Goal: Information Seeking & Learning: Learn about a topic

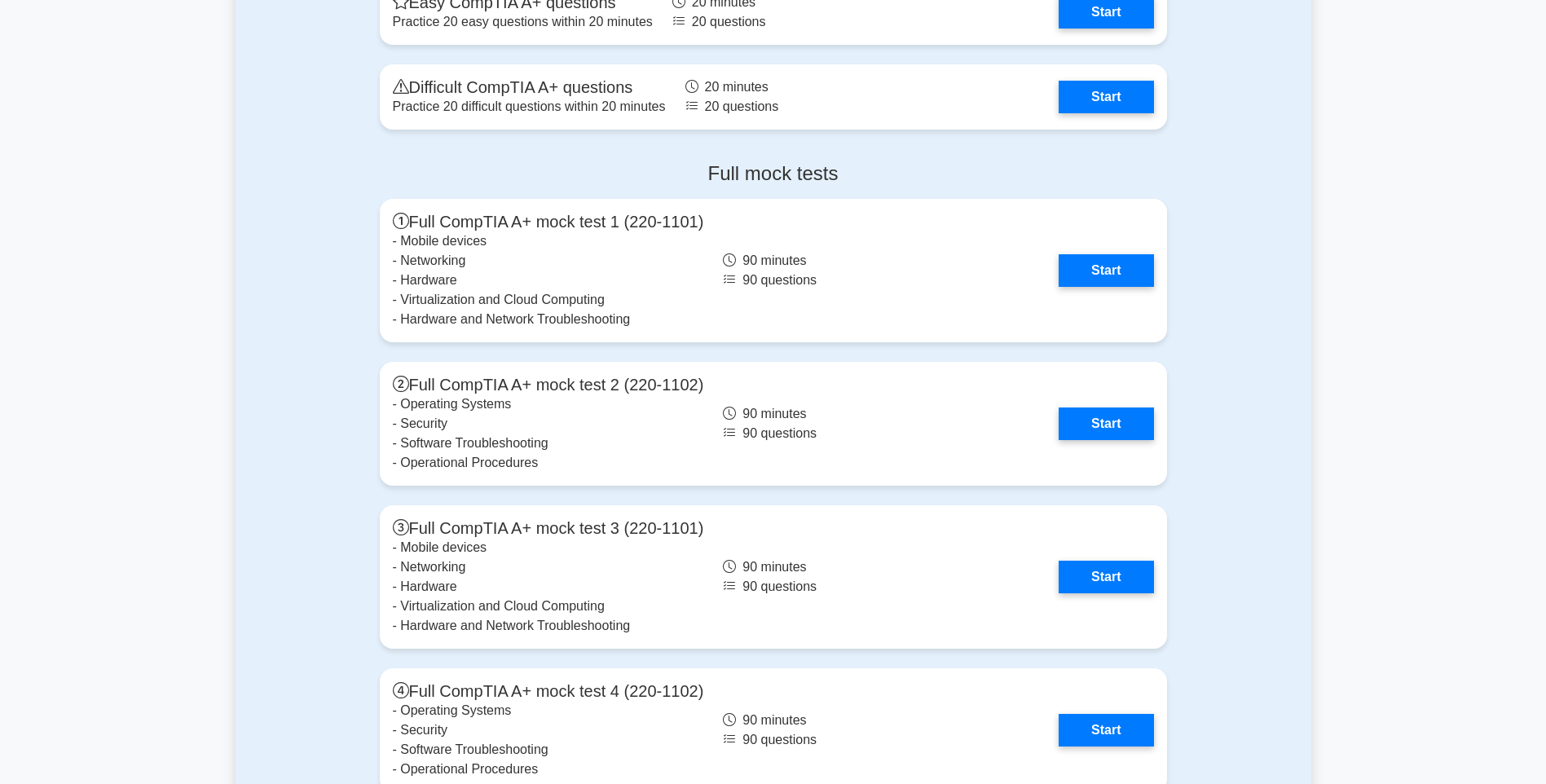
scroll to position [3246, 0]
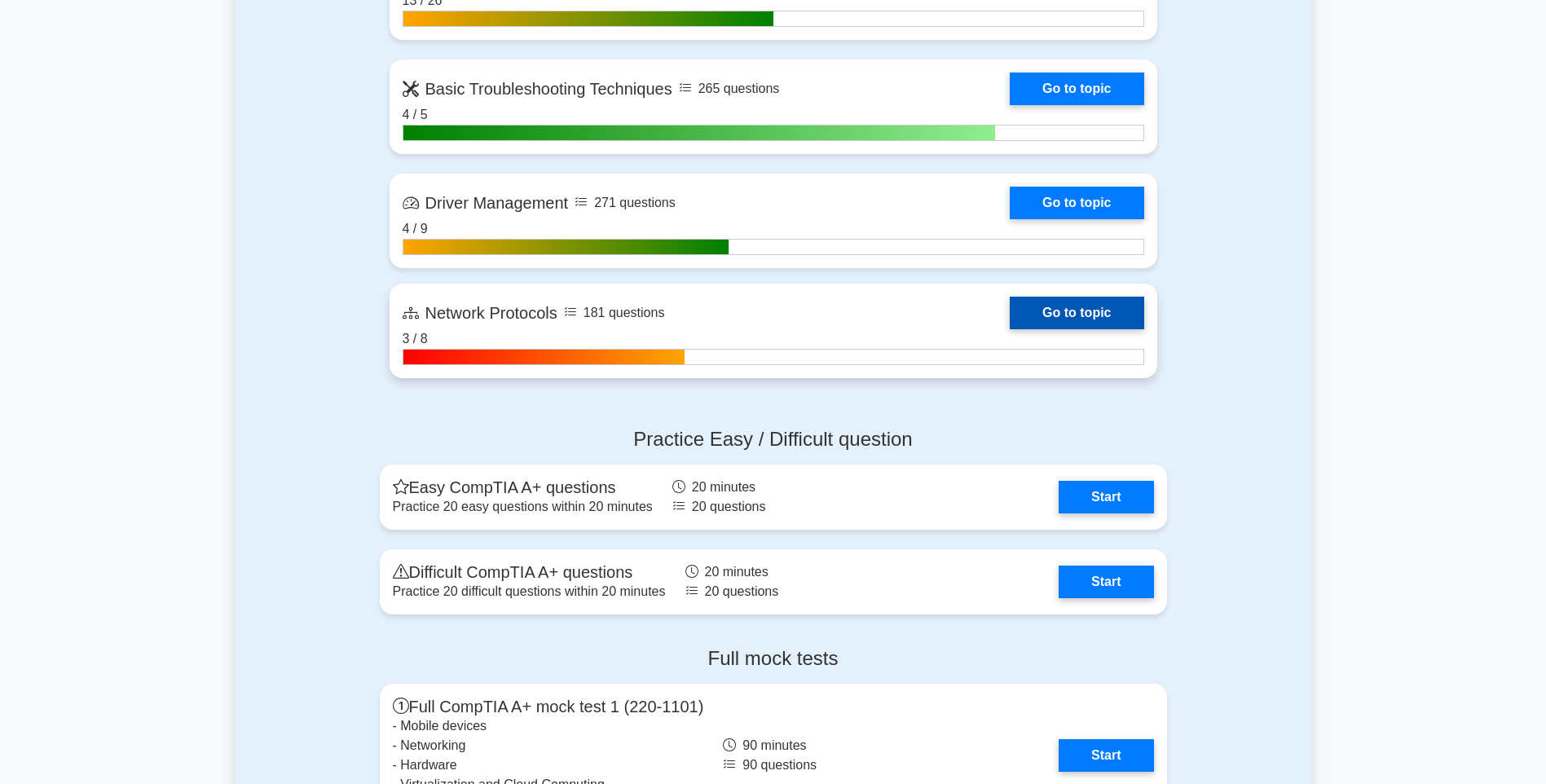
click at [1102, 314] on link "Go to topic" at bounding box center [1076, 312] width 134 height 32
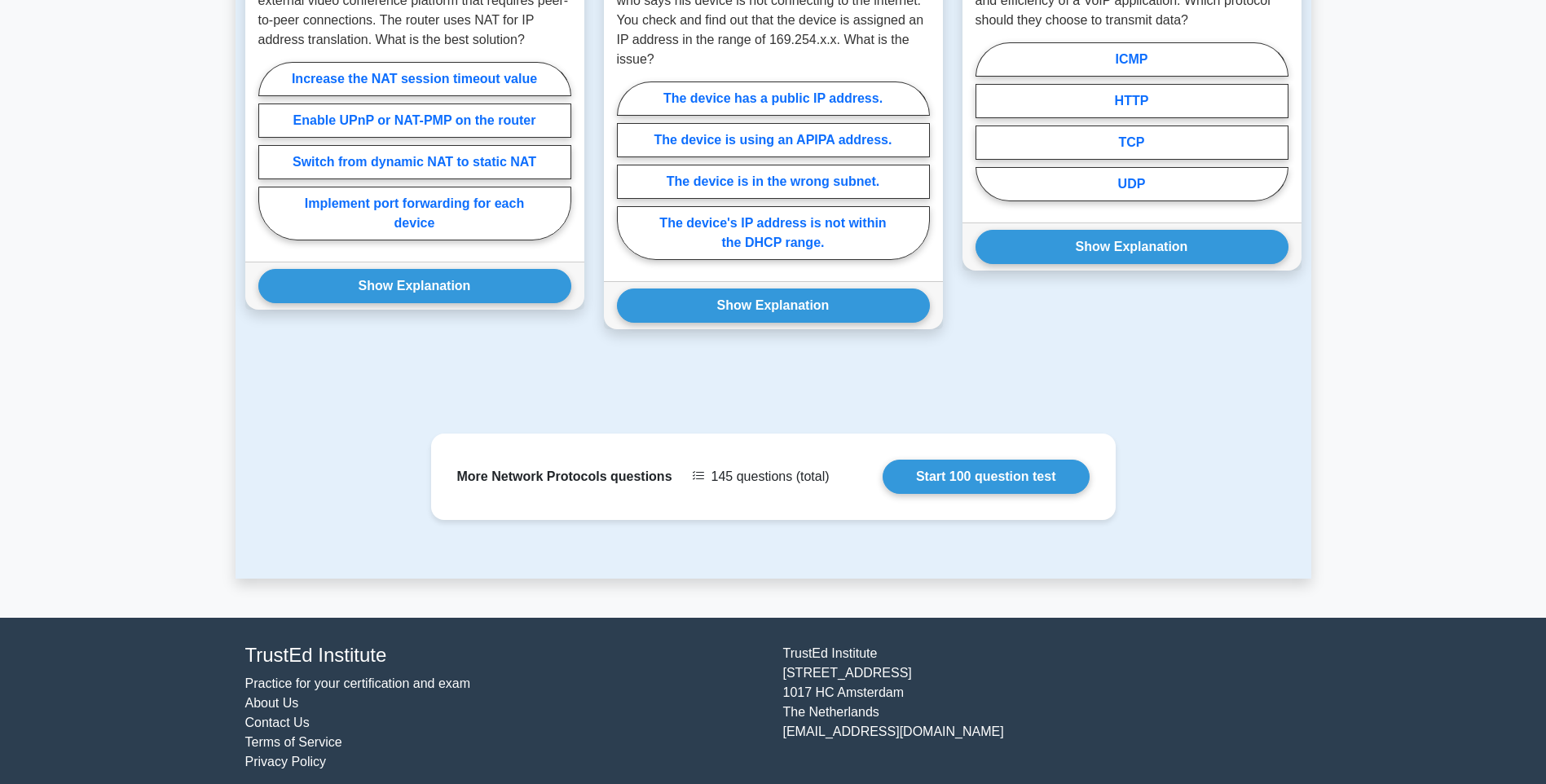
scroll to position [1183, 0]
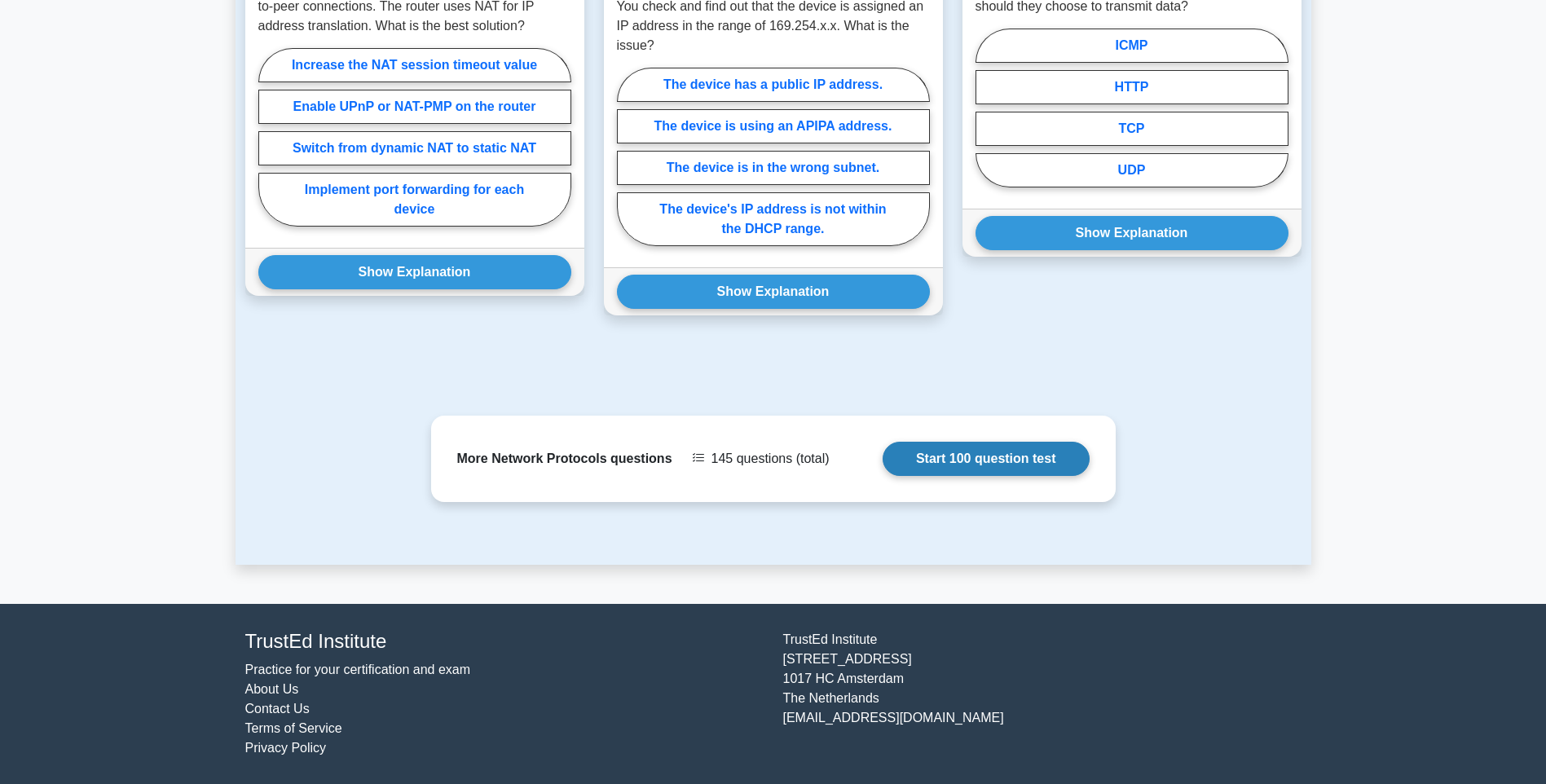
click at [1011, 457] on link "Start 100 question test" at bounding box center [986, 459] width 207 height 34
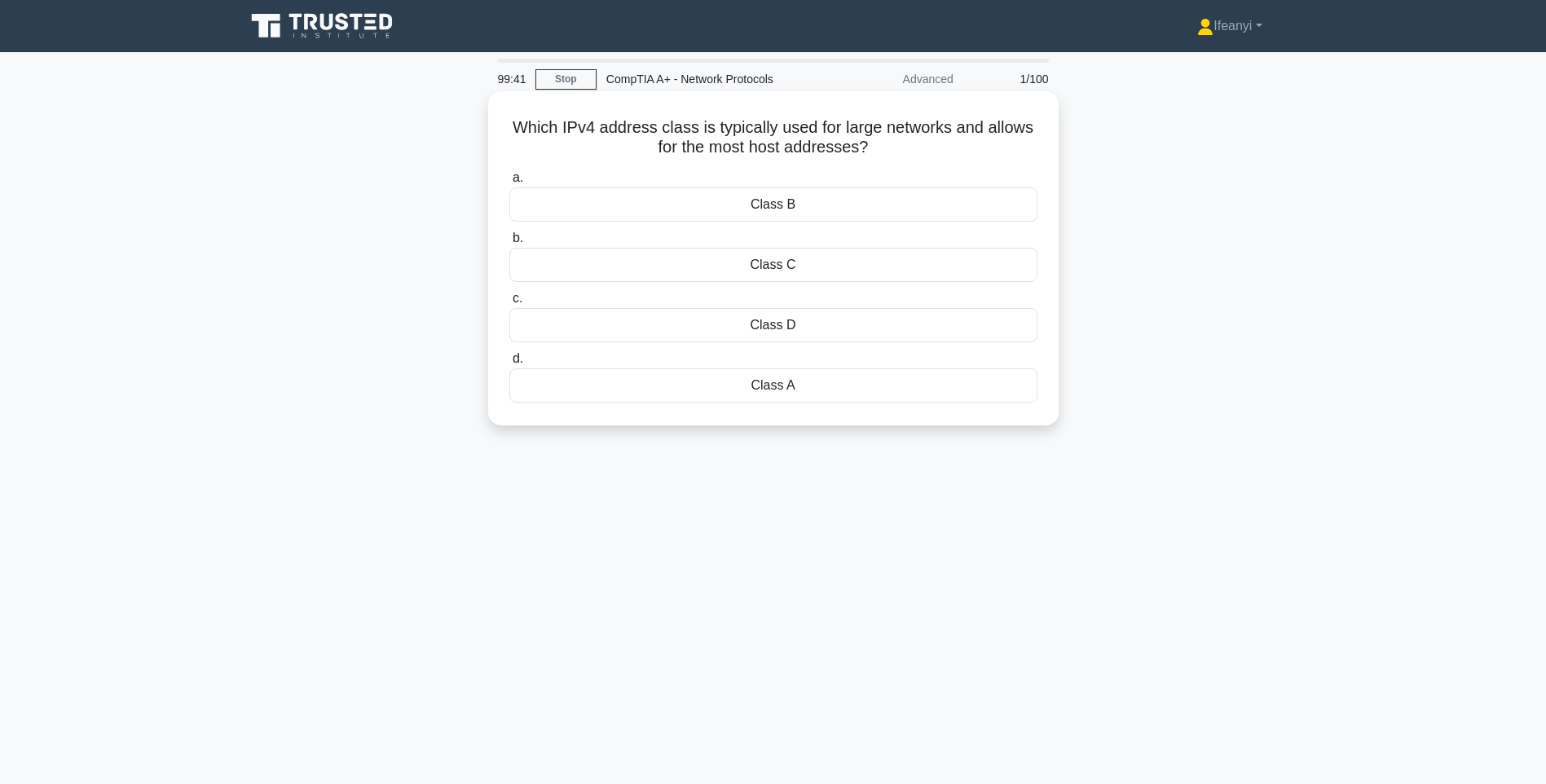
click at [824, 388] on div "Class A" at bounding box center [773, 385] width 528 height 34
click at [509, 365] on input "d. Class A" at bounding box center [509, 359] width 0 height 11
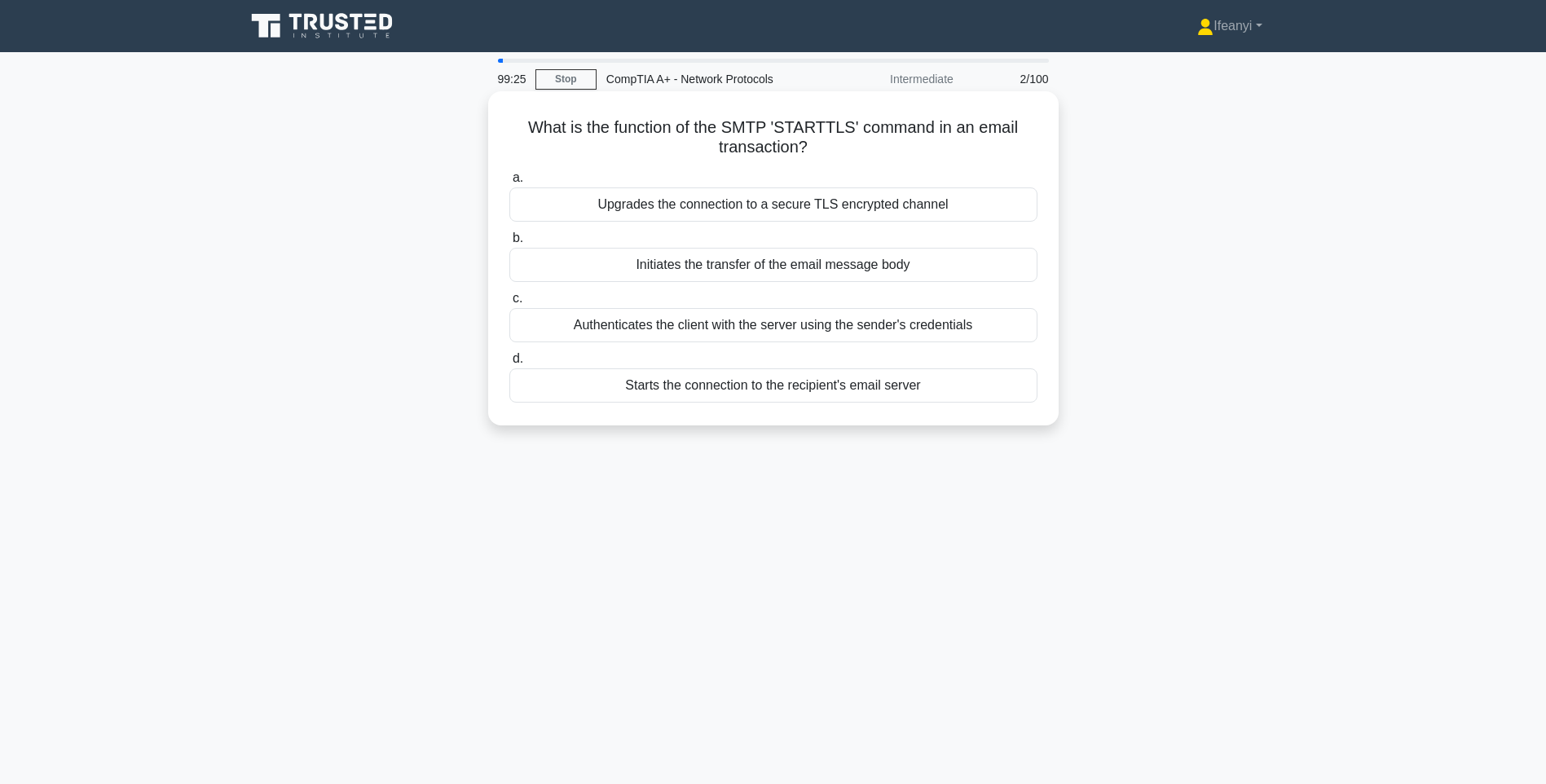
click at [880, 279] on div "Initiates the transfer of the email message body" at bounding box center [773, 264] width 528 height 34
click at [509, 244] on input "b. Initiates the transfer of the email message body" at bounding box center [509, 239] width 0 height 11
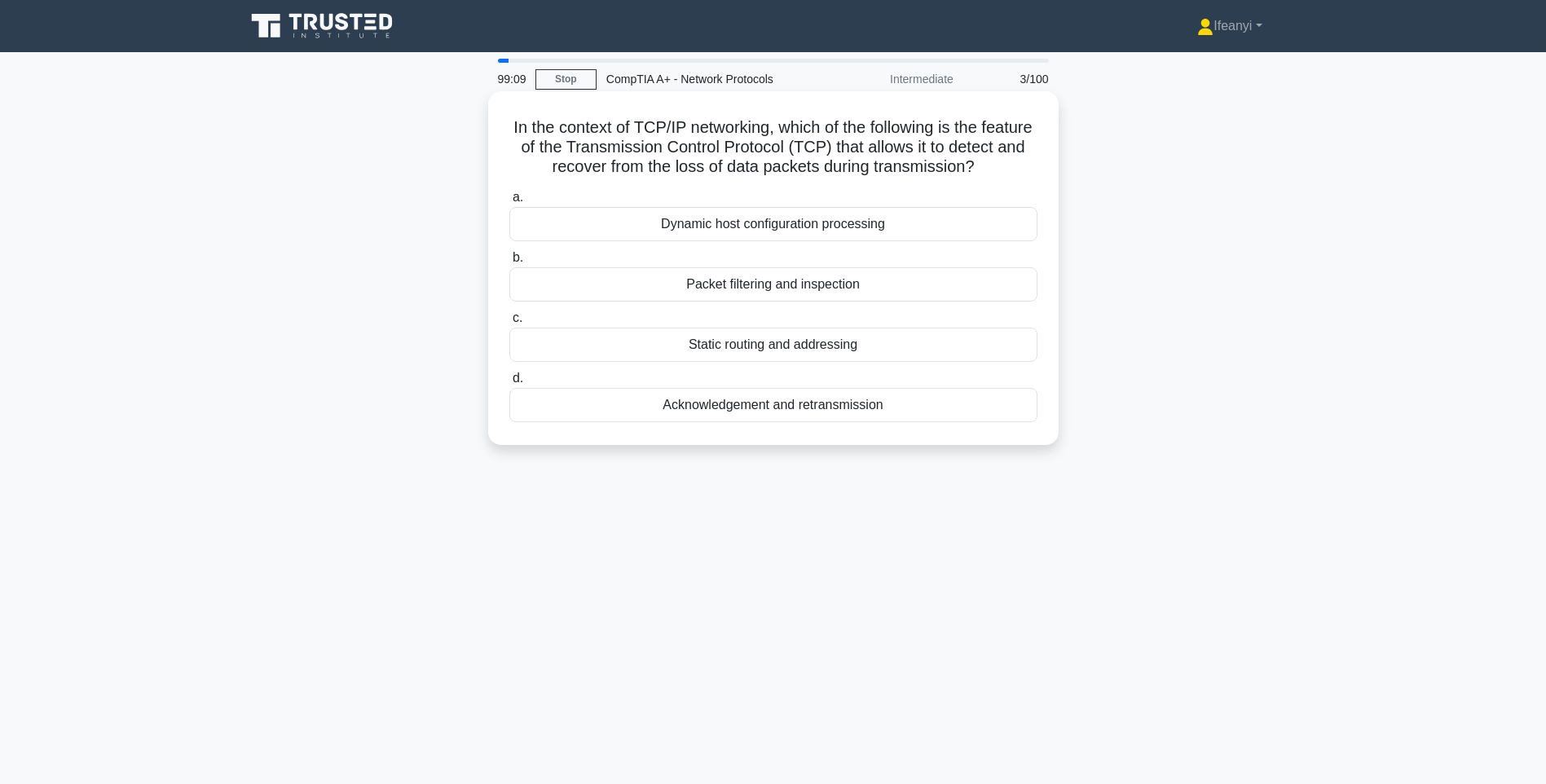
click at [937, 301] on div "Packet filtering and inspection" at bounding box center [773, 284] width 528 height 34
click at [509, 263] on input "b. Packet filtering and inspection" at bounding box center [509, 258] width 0 height 11
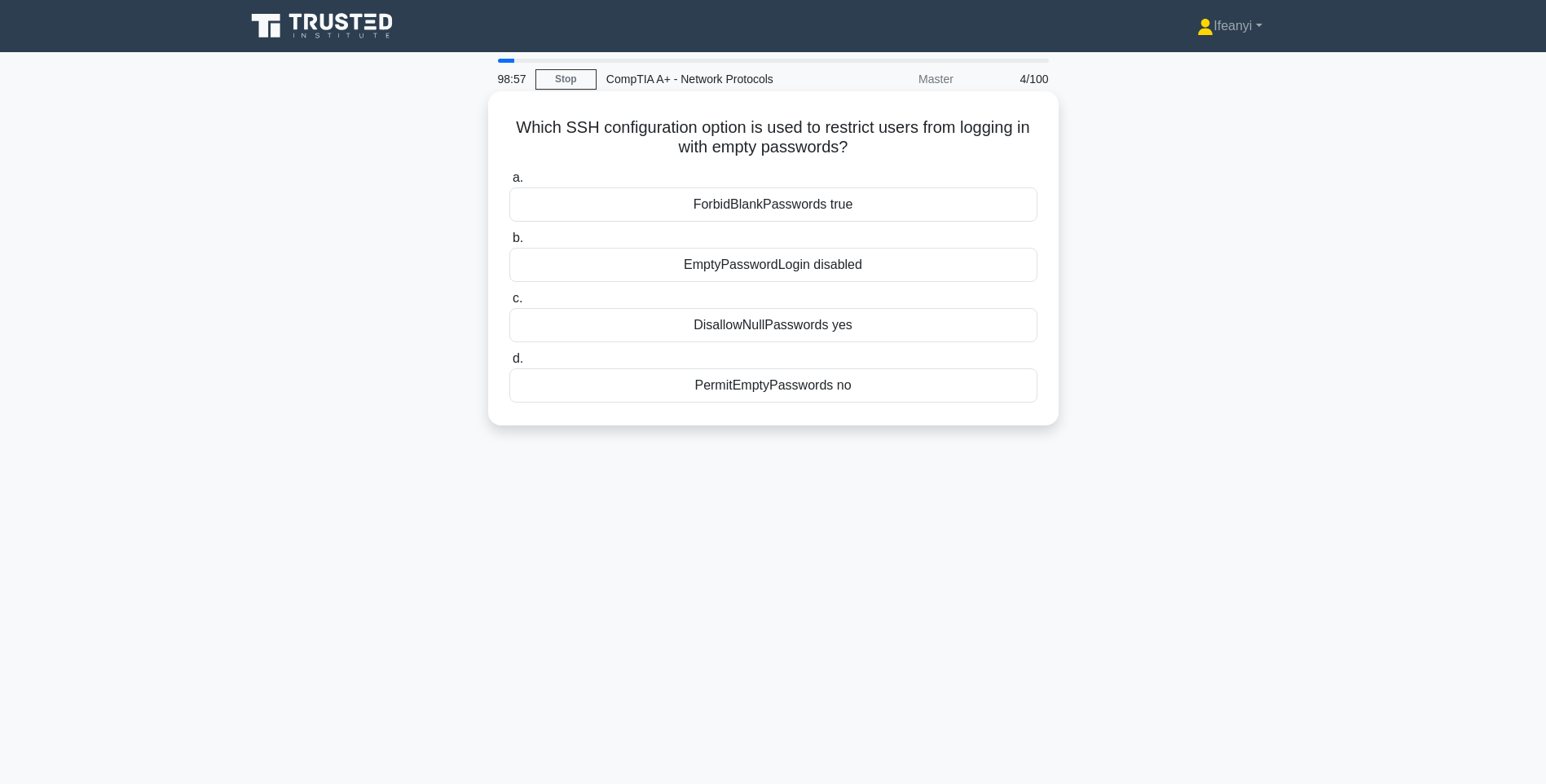
click at [891, 394] on div "PermitEmptyPasswords no" at bounding box center [773, 385] width 528 height 34
click at [509, 365] on input "d. PermitEmptyPasswords no" at bounding box center [509, 359] width 0 height 11
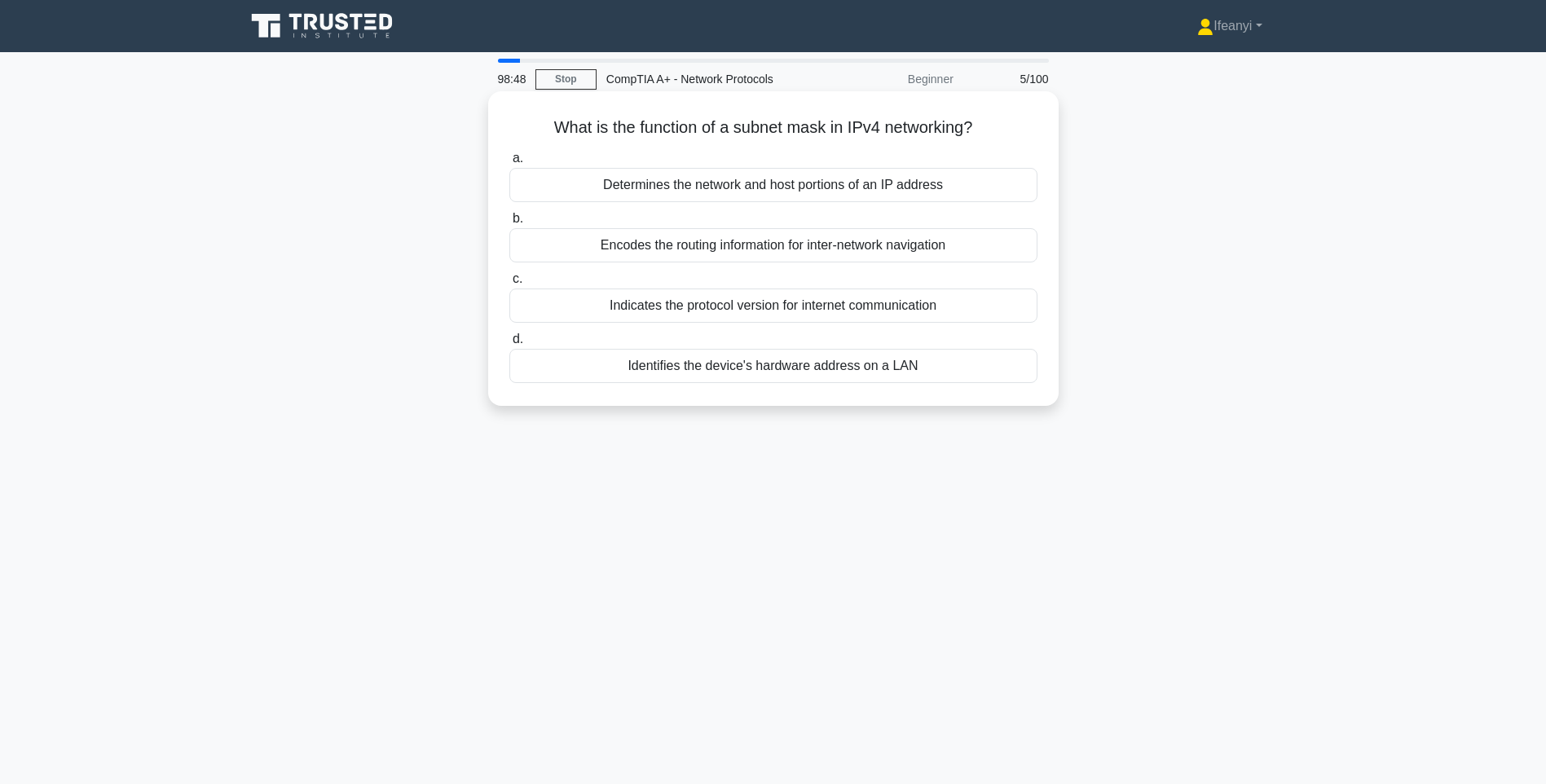
click at [954, 186] on div "Determines the network and host portions of an IP address" at bounding box center [773, 184] width 528 height 34
click at [509, 164] on input "a. Determines the network and host portions of an IP address" at bounding box center [509, 158] width 0 height 11
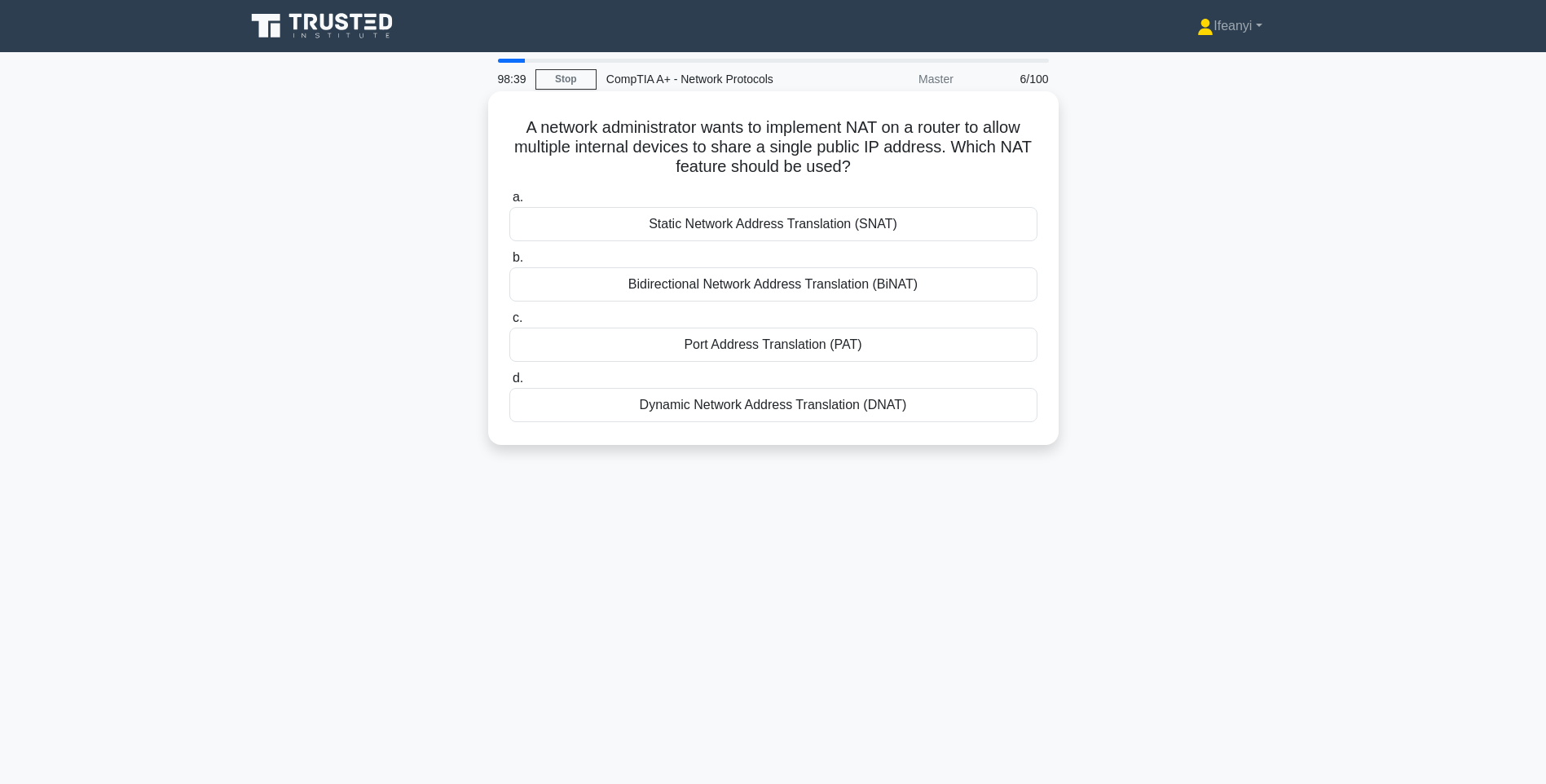
click at [923, 417] on div "Dynamic Network Address Translation (DNAT)" at bounding box center [773, 404] width 528 height 34
click at [509, 384] on input "d. Dynamic Network Address Translation (DNAT)" at bounding box center [509, 379] width 0 height 11
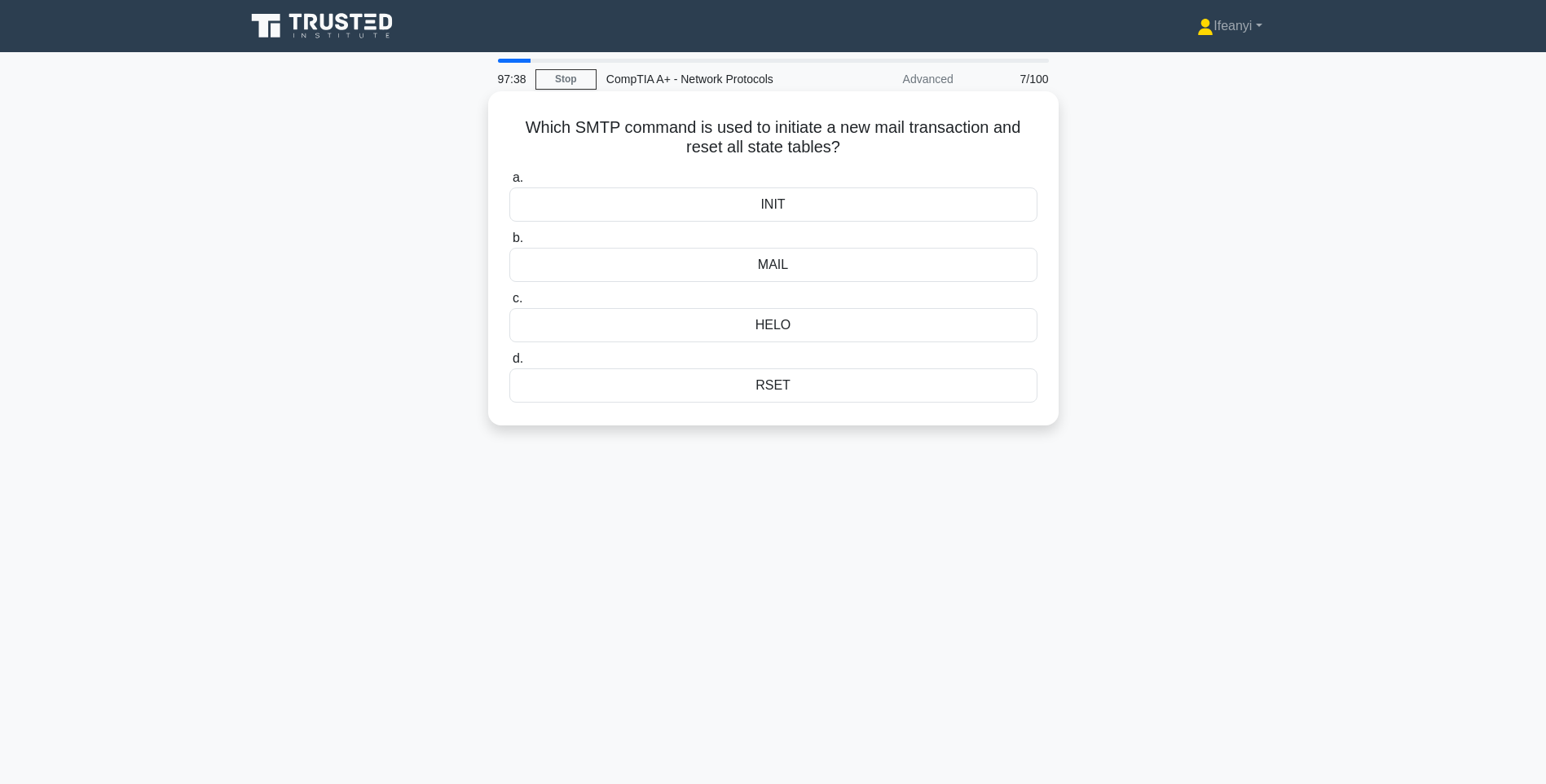
click at [814, 400] on div "RSET" at bounding box center [773, 385] width 528 height 34
click at [509, 365] on input "d. RSET" at bounding box center [509, 359] width 0 height 11
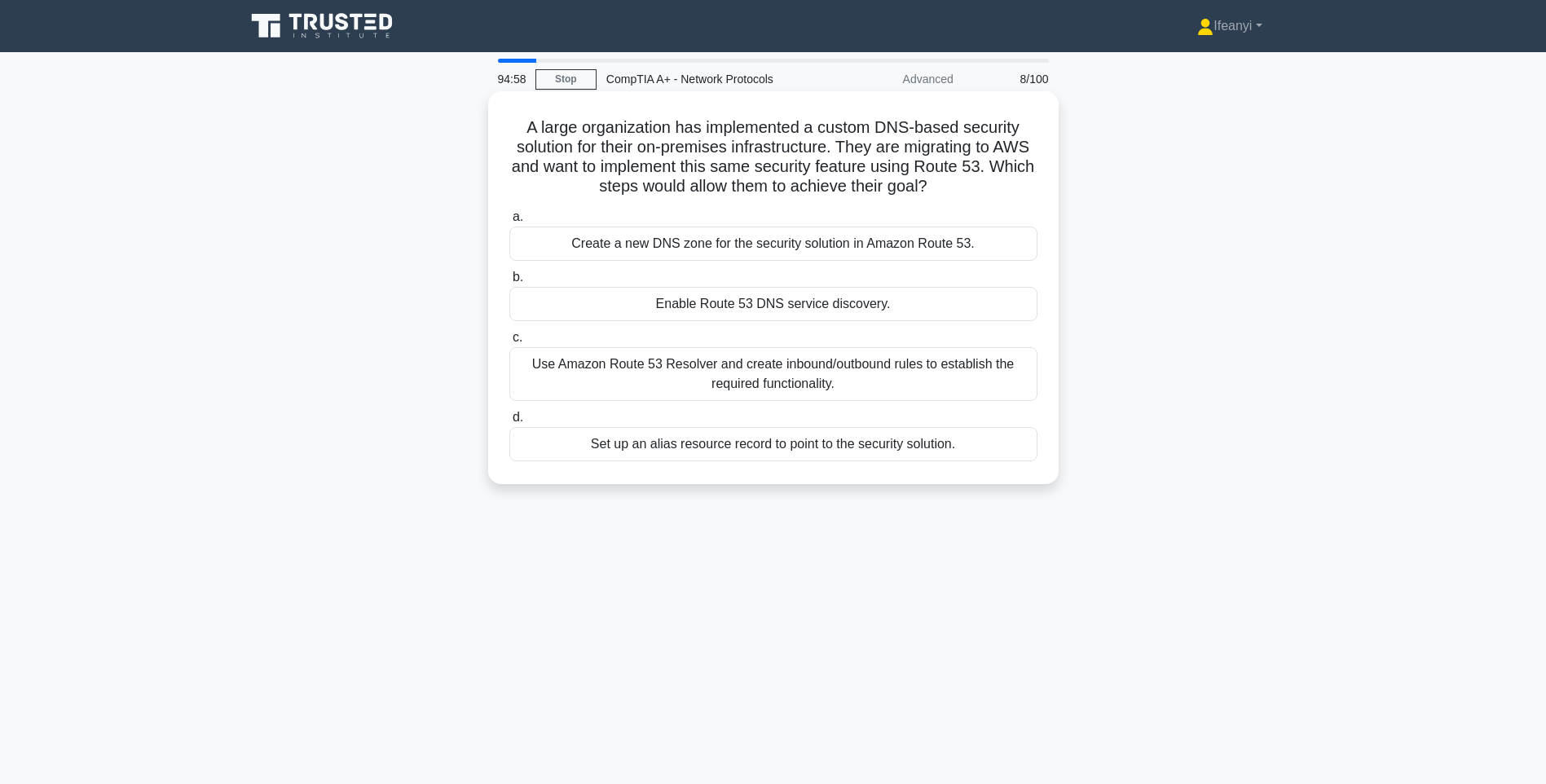
click at [798, 369] on div "Use Amazon Route 53 Resolver and create inbound/outbound rules to establish the…" at bounding box center [773, 374] width 528 height 53
click at [509, 344] on input "c. Use Amazon Route 53 Resolver and create inbound/outbound rules to establish …" at bounding box center [509, 338] width 0 height 11
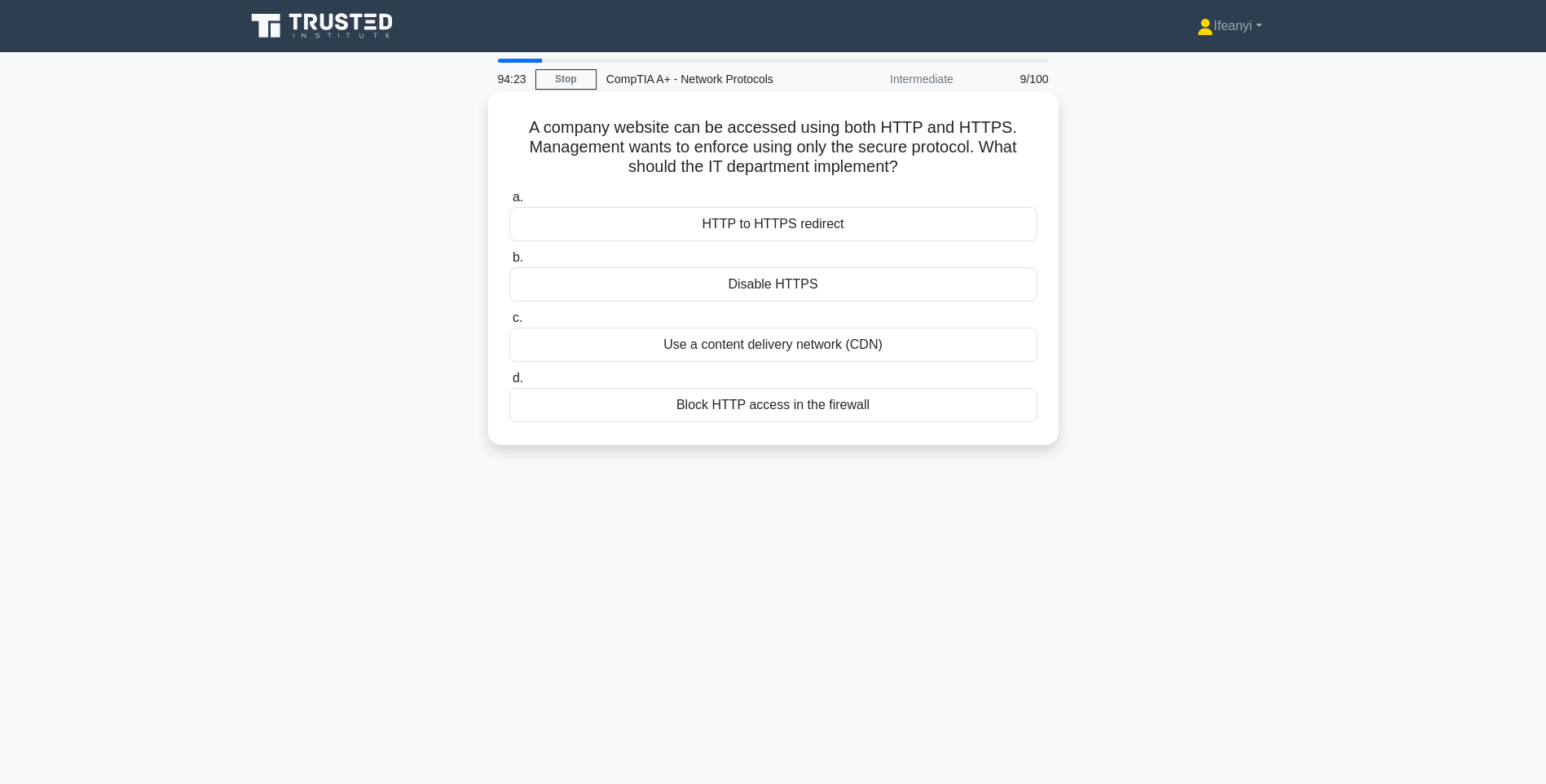
click at [833, 417] on div "Block HTTP access in the firewall" at bounding box center [773, 404] width 528 height 34
click at [509, 384] on input "d. Block HTTP access in the firewall" at bounding box center [509, 379] width 0 height 11
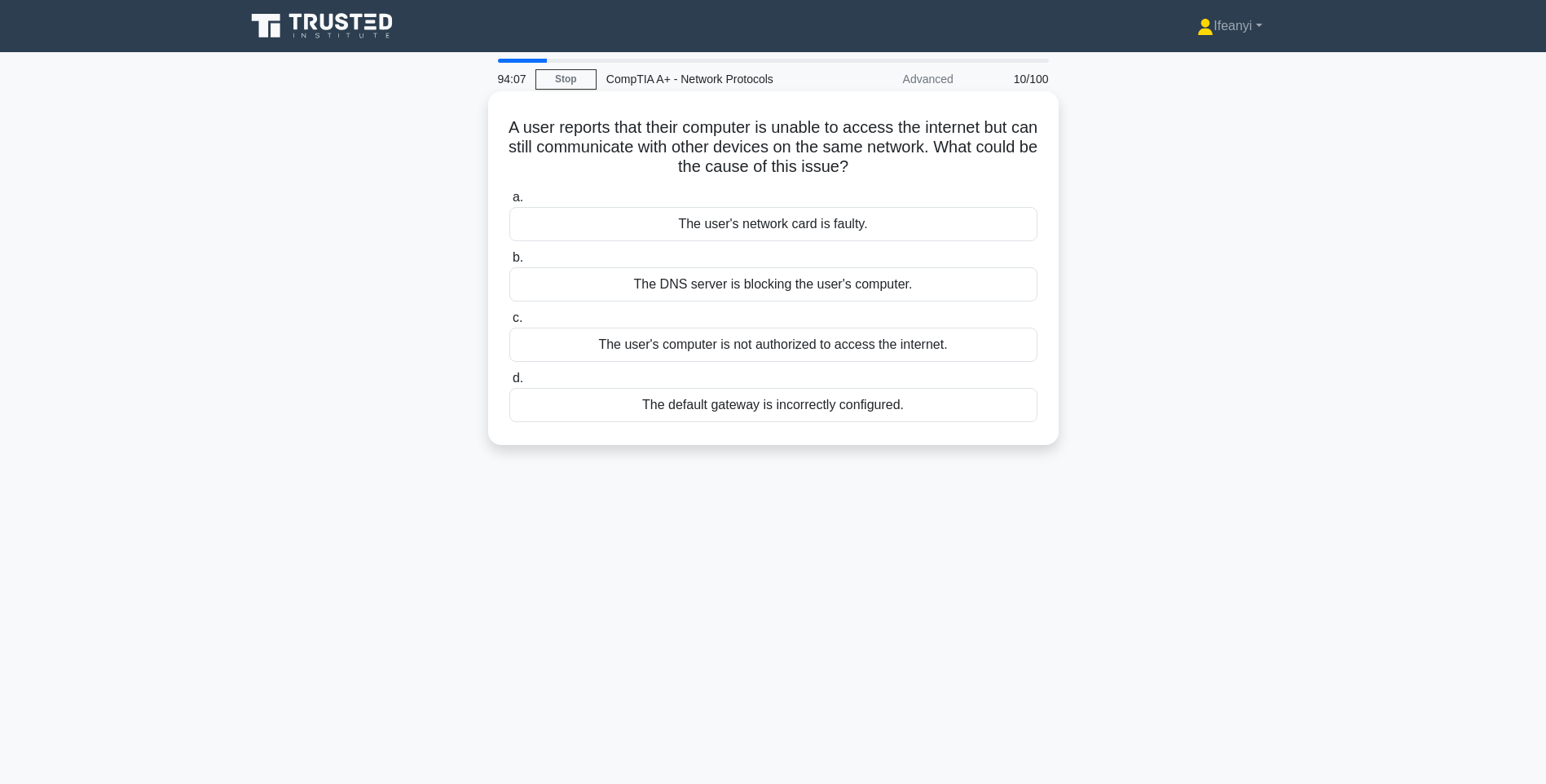
click at [698, 294] on div "The DNS server is blocking the user's computer." at bounding box center [773, 284] width 528 height 34
click at [509, 263] on input "b. The DNS server is blocking the user's computer." at bounding box center [509, 258] width 0 height 11
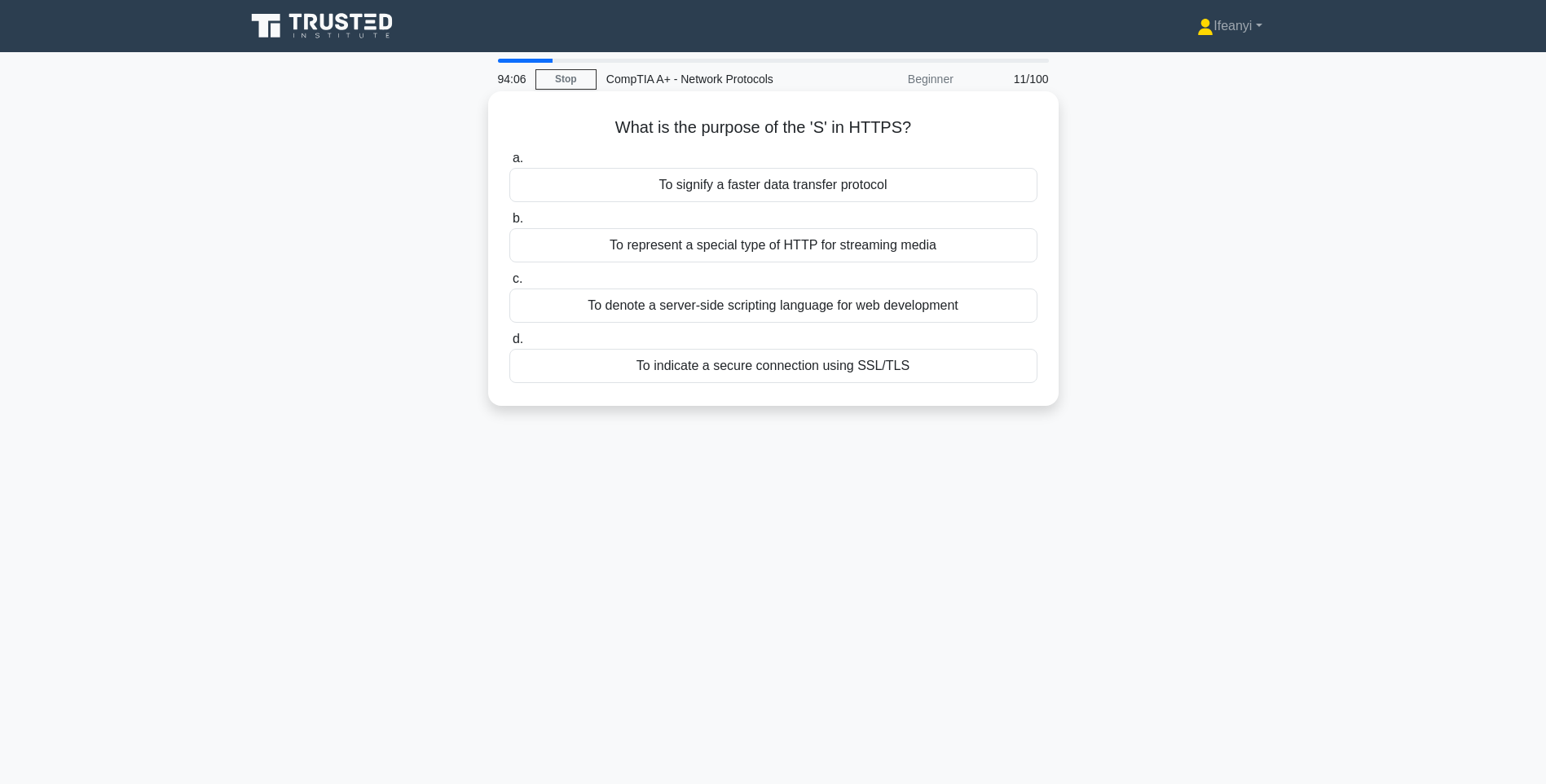
click at [568, 92] on div "What is the purpose of the 'S' in HTTPS? .spinner_0XTQ{transform-origin:center;…" at bounding box center [773, 249] width 570 height 315
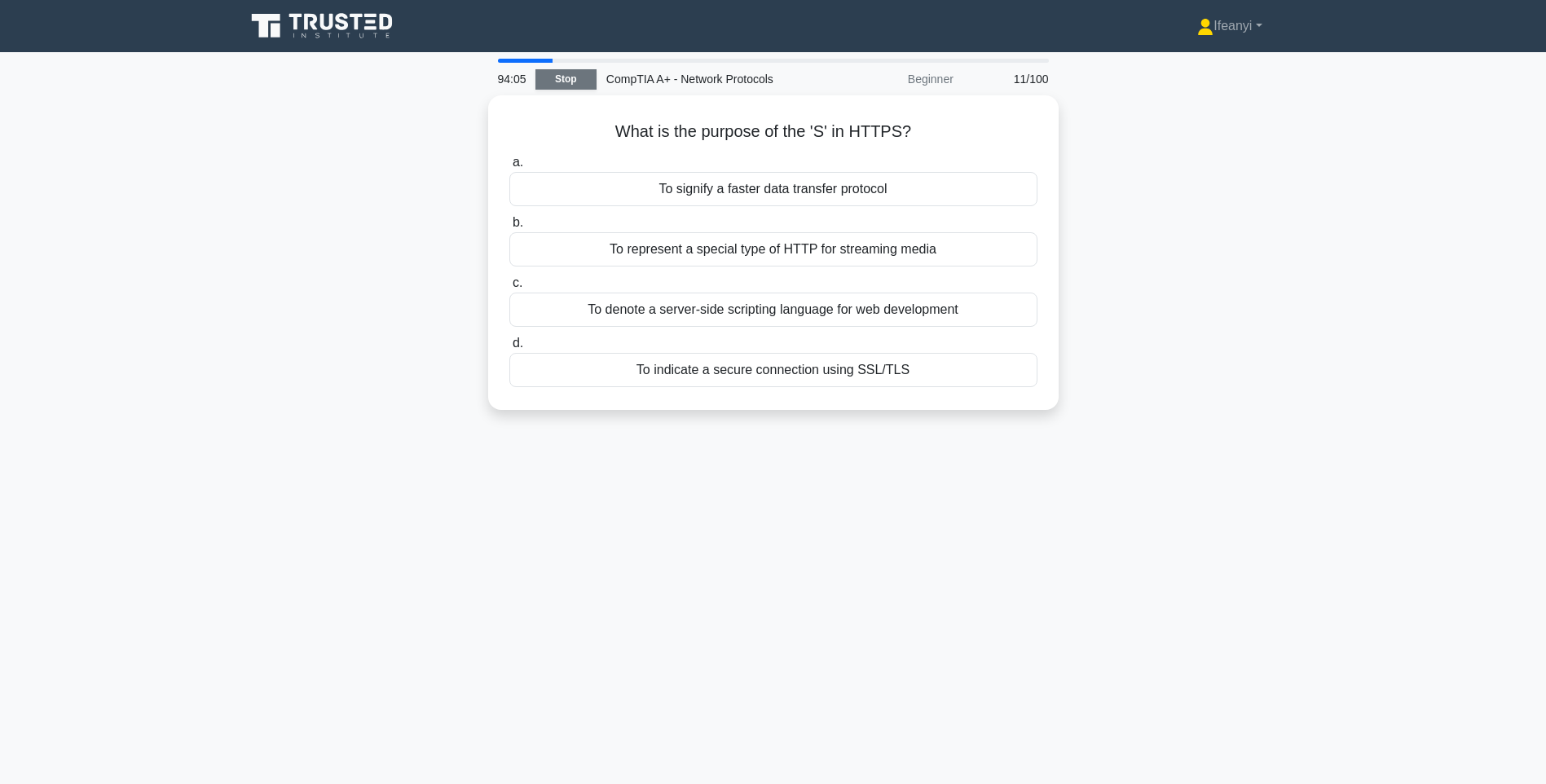
click at [568, 88] on link "Stop" at bounding box center [566, 79] width 61 height 20
